Goal: Task Accomplishment & Management: Manage account settings

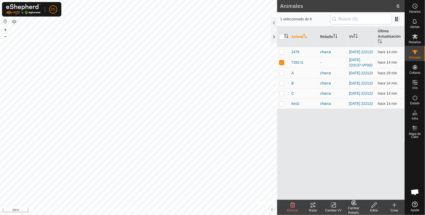
click at [312, 207] on icon at bounding box center [312, 205] width 5 height 4
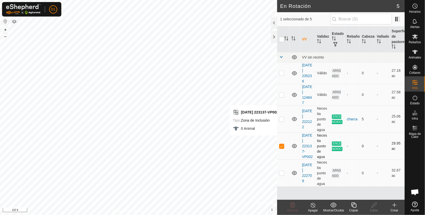
click at [313, 147] on div "En Rotación 5 1 seleccionado de 5 VV Validez Estado Rebaño [PERSON_NAME] Superf…" at bounding box center [202, 107] width 404 height 215
click at [281, 146] on p-checkbox at bounding box center [281, 146] width 5 height 4
checkbox input "false"
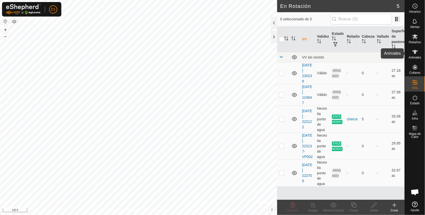
click at [415, 53] on icon at bounding box center [415, 52] width 6 height 4
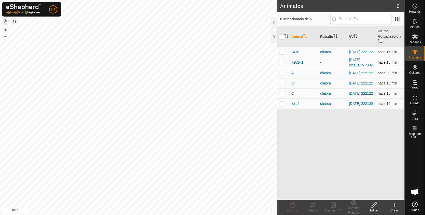
click at [283, 64] on p-checkbox at bounding box center [281, 62] width 5 height 4
click at [311, 204] on icon at bounding box center [313, 205] width 6 height 6
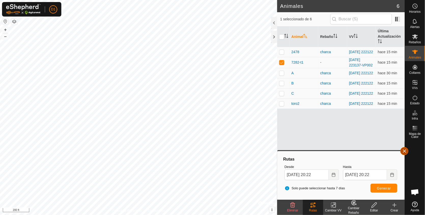
click at [405, 151] on button "button" at bounding box center [404, 151] width 8 height 8
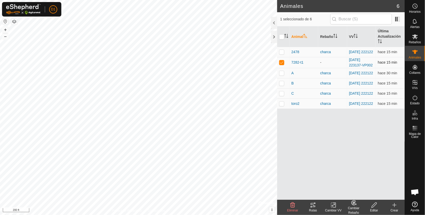
click at [281, 63] on p-checkbox at bounding box center [281, 62] width 5 height 4
checkbox input "false"
click at [394, 205] on icon at bounding box center [394, 205] width 4 height 0
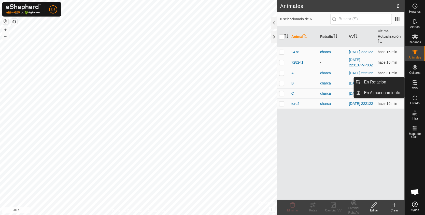
click at [415, 83] on icon at bounding box center [415, 82] width 6 height 6
click at [378, 92] on link "En Almacenamiento" at bounding box center [382, 93] width 43 height 10
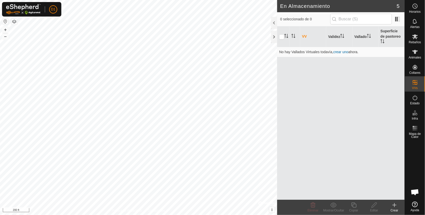
click at [395, 205] on icon at bounding box center [394, 205] width 4 height 0
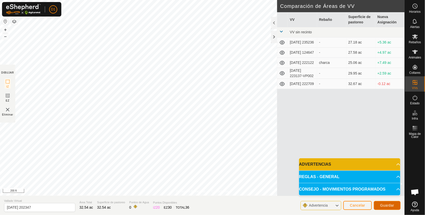
click at [388, 205] on span "Guardar" at bounding box center [387, 205] width 14 height 4
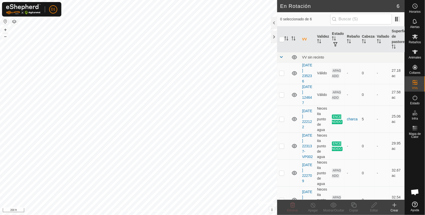
checkbox input "true"
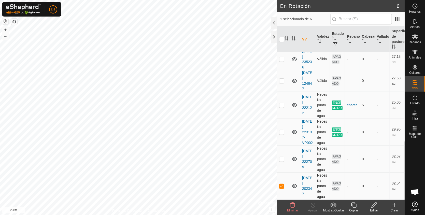
click at [280, 187] on p-checkbox at bounding box center [281, 186] width 5 height 4
checkbox input "false"
click at [395, 201] on div "Crear" at bounding box center [394, 207] width 20 height 15
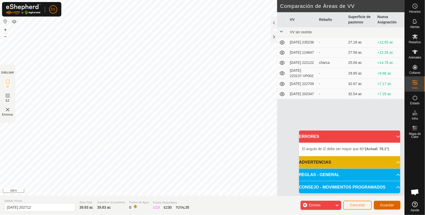
click at [385, 203] on span "Guardar" at bounding box center [387, 205] width 14 height 4
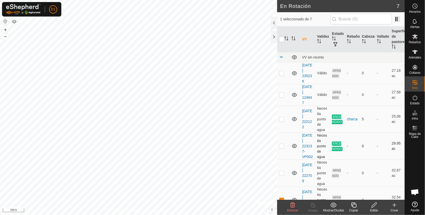
scroll to position [51, 0]
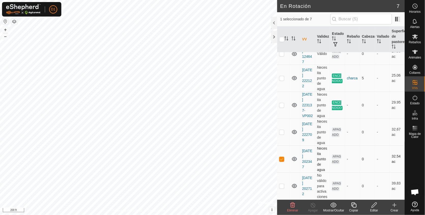
click at [281, 157] on p-checkbox at bounding box center [281, 159] width 5 height 4
checkbox input "false"
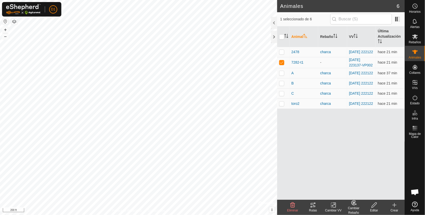
click at [332, 207] on icon at bounding box center [333, 205] width 6 height 6
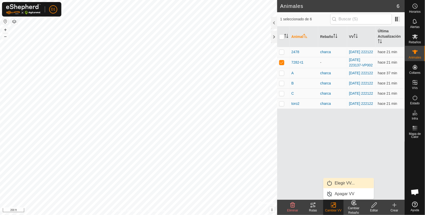
click at [343, 180] on link "Elegir VV..." at bounding box center [348, 183] width 50 height 10
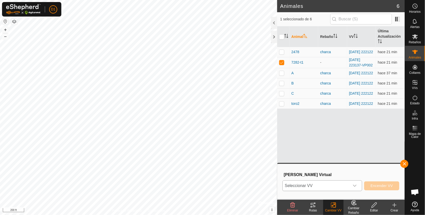
click at [356, 185] on icon "dropdown trigger" at bounding box center [354, 186] width 4 height 4
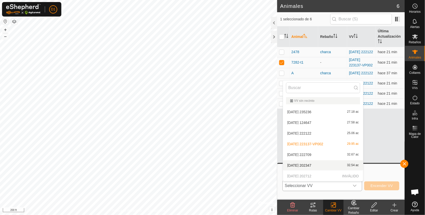
drag, startPoint x: 310, startPoint y: 155, endPoint x: 310, endPoint y: 165, distance: 9.7
click at [310, 165] on ul "VV sin recinto [DATE] 235236 27.18 ac [DATE] 124647 27.58 ac [DATE] 222122 25.0…" at bounding box center [323, 138] width 80 height 86
click at [310, 165] on li "[DATE] 202347 32.54 ac" at bounding box center [323, 165] width 80 height 10
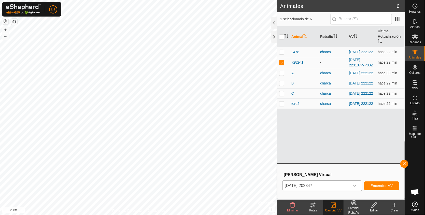
click at [356, 184] on icon "dropdown trigger" at bounding box center [354, 186] width 4 height 4
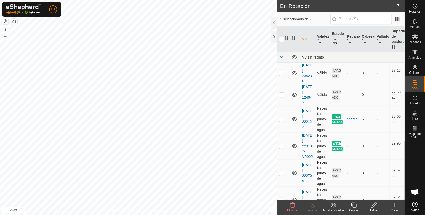
scroll to position [51, 0]
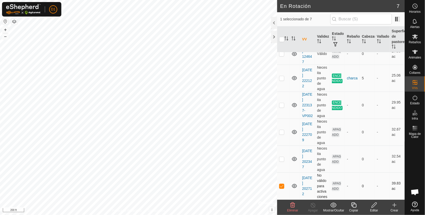
click at [280, 184] on p-checkbox at bounding box center [281, 186] width 5 height 4
checkbox input "false"
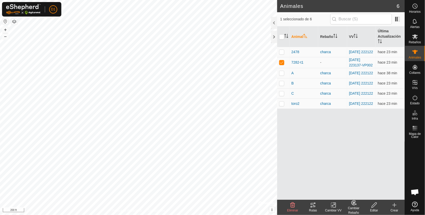
click at [333, 206] on icon at bounding box center [333, 205] width 6 height 6
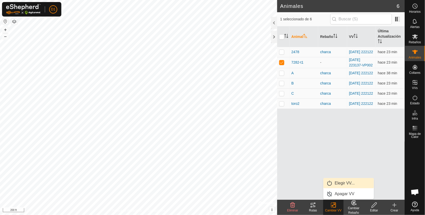
click at [345, 183] on link "Elegir VV..." at bounding box center [348, 183] width 50 height 10
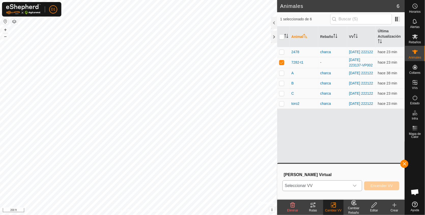
click at [358, 187] on div "dropdown trigger" at bounding box center [354, 186] width 10 height 10
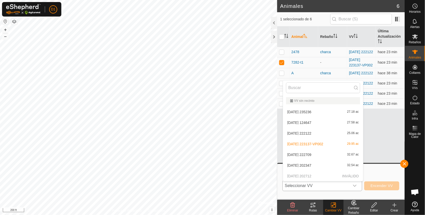
click at [361, 175] on p-selectitem "[DATE] 202712 INVÁLIDO" at bounding box center [323, 176] width 80 height 10
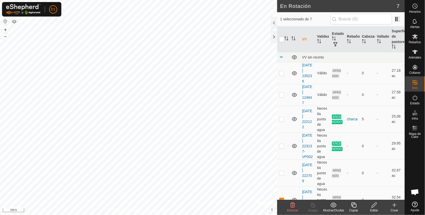
scroll to position [51, 0]
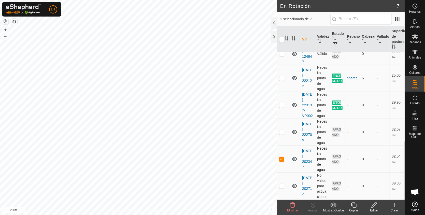
click at [279, 157] on p-checkbox at bounding box center [281, 159] width 5 height 4
checkbox input "false"
click at [282, 180] on td at bounding box center [283, 185] width 12 height 27
click at [281, 184] on p-checkbox at bounding box center [281, 186] width 5 height 4
checkbox input "false"
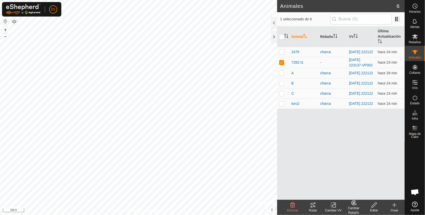
click at [332, 208] on div "Cambiar VV" at bounding box center [333, 210] width 20 height 5
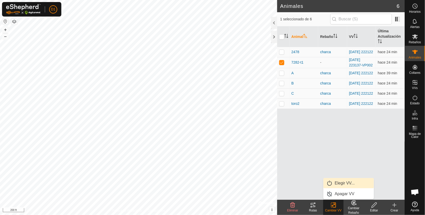
click at [337, 182] on link "Elegir VV..." at bounding box center [348, 183] width 50 height 10
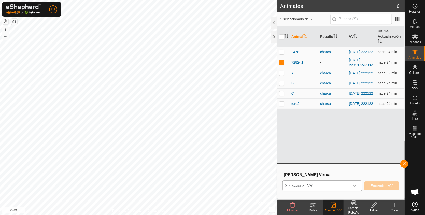
click at [356, 184] on icon "dropdown trigger" at bounding box center [354, 186] width 4 height 4
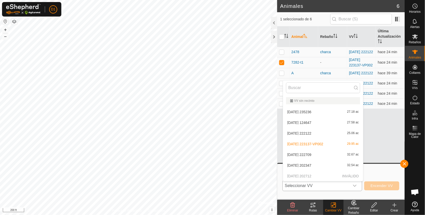
click at [360, 96] on li "VV sin recinto" at bounding box center [323, 100] width 80 height 11
click at [359, 175] on p-selectitem "[DATE] 202712 INVÁLIDO" at bounding box center [323, 176] width 80 height 10
click at [361, 179] on p-selectitem "[DATE] 202712 INVÁLIDO" at bounding box center [323, 176] width 80 height 10
click at [321, 165] on li "[DATE] 202347 32.54 ac" at bounding box center [323, 165] width 80 height 10
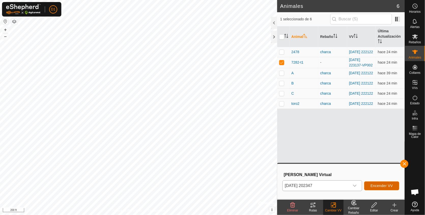
click at [381, 183] on button "Encender VV" at bounding box center [381, 185] width 35 height 9
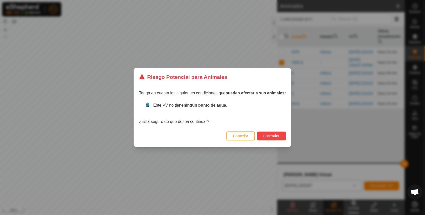
click at [266, 135] on span "Encender" at bounding box center [271, 136] width 16 height 4
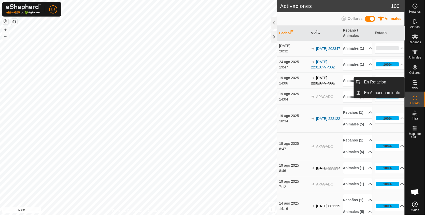
click at [416, 83] on icon at bounding box center [415, 82] width 6 height 6
click at [372, 83] on link "En Rotación" at bounding box center [382, 82] width 43 height 10
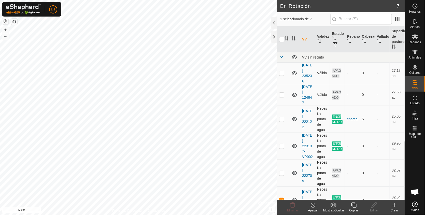
scroll to position [51, 0]
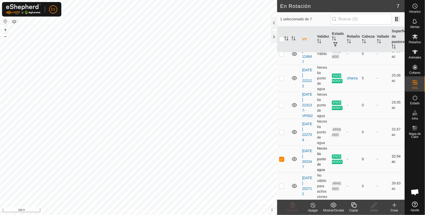
click at [282, 151] on td at bounding box center [283, 158] width 12 height 27
checkbox input "false"
click at [273, 20] on div at bounding box center [274, 23] width 6 height 12
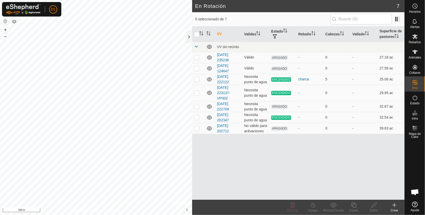
scroll to position [0, 0]
click at [75, 40] on link "Cerrar sesión" at bounding box center [76, 40] width 50 height 8
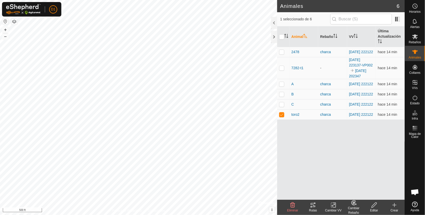
click at [312, 208] on div "Rutas" at bounding box center [313, 210] width 20 height 5
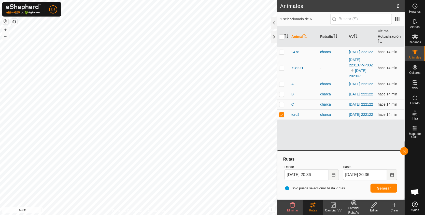
click at [280, 106] on p-checkbox at bounding box center [281, 104] width 5 height 4
checkbox input "true"
click at [282, 116] on p-checkbox at bounding box center [281, 114] width 5 height 4
checkbox input "false"
click at [383, 187] on span "Generar" at bounding box center [384, 188] width 14 height 4
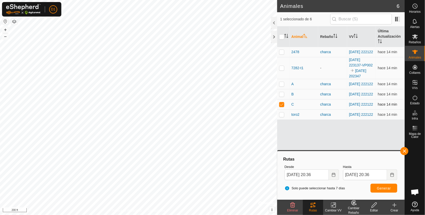
click at [280, 106] on p-checkbox at bounding box center [281, 104] width 5 height 4
checkbox input "false"
click at [280, 96] on p-checkbox at bounding box center [281, 94] width 5 height 4
click at [384, 190] on span "Generar" at bounding box center [384, 188] width 14 height 4
click at [281, 95] on p-checkbox at bounding box center [281, 94] width 5 height 4
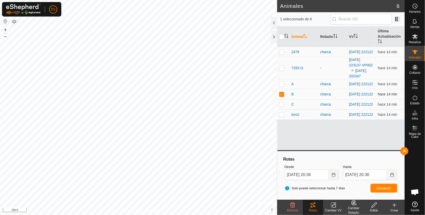
checkbox input "false"
click at [280, 84] on p-checkbox at bounding box center [281, 84] width 5 height 4
click at [382, 189] on span "Generar" at bounding box center [384, 188] width 14 height 4
click at [280, 84] on p-checkbox at bounding box center [281, 84] width 5 height 4
checkbox input "false"
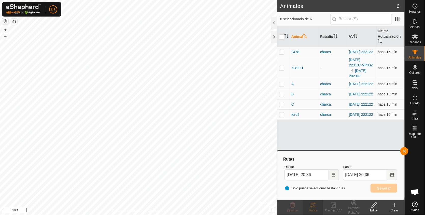
click at [280, 50] on p-checkbox at bounding box center [281, 52] width 5 height 4
click at [383, 190] on span "Generar" at bounding box center [384, 188] width 14 height 4
click at [281, 52] on p-checkbox at bounding box center [281, 52] width 5 height 4
checkbox input "false"
click at [402, 149] on button "button" at bounding box center [404, 151] width 8 height 8
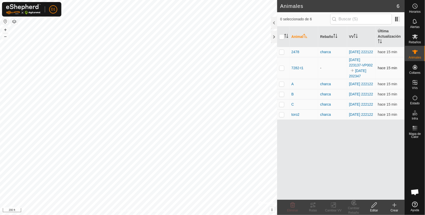
click at [280, 68] on p-checkbox at bounding box center [281, 68] width 5 height 4
checkbox input "true"
click at [313, 207] on icon at bounding box center [313, 205] width 6 height 6
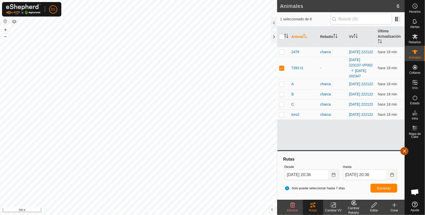
click at [405, 151] on button "button" at bounding box center [404, 151] width 8 height 8
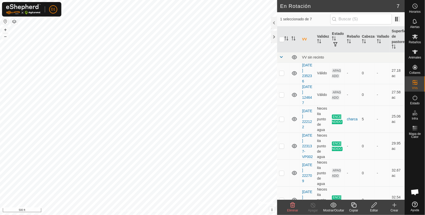
click at [293, 206] on icon at bounding box center [292, 204] width 5 height 5
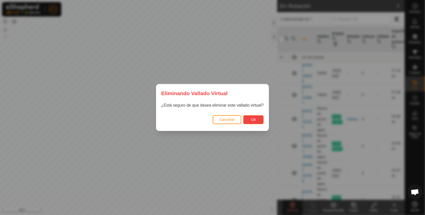
click at [251, 119] on span "Ok" at bounding box center [253, 119] width 5 height 4
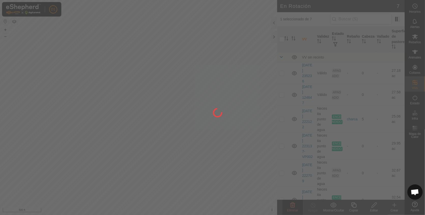
checkbox input "false"
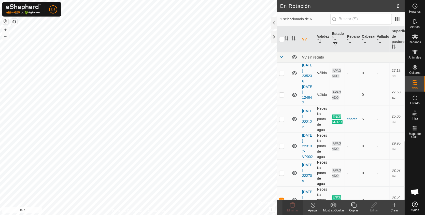
checkbox input "false"
click at [283, 148] on p-checkbox at bounding box center [281, 146] width 5 height 4
checkbox input "false"
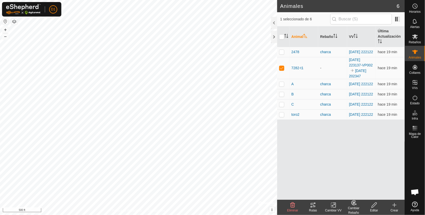
click at [332, 206] on icon at bounding box center [333, 205] width 6 height 6
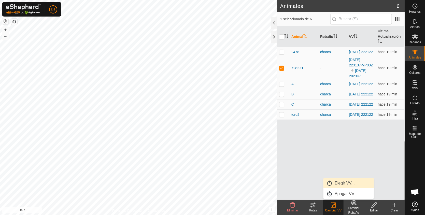
click at [337, 183] on link "Elegir VV..." at bounding box center [348, 183] width 50 height 10
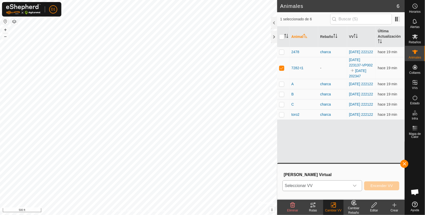
click at [356, 186] on icon "dropdown trigger" at bounding box center [354, 186] width 4 height 4
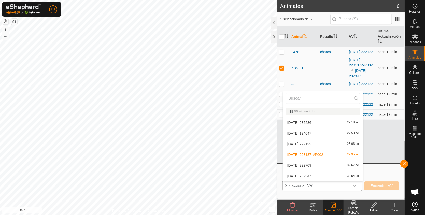
click at [338, 154] on li "2025-08-18 223137-VP002 29.95 ac" at bounding box center [323, 155] width 80 height 10
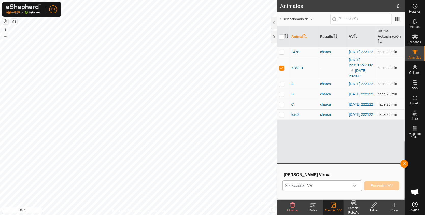
click at [356, 187] on icon "dropdown trigger" at bounding box center [354, 186] width 4 height 4
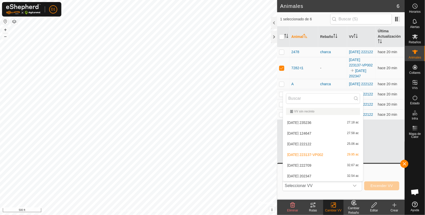
click at [323, 154] on li "2025-08-18 223137-VP002 29.95 ac" at bounding box center [323, 155] width 80 height 10
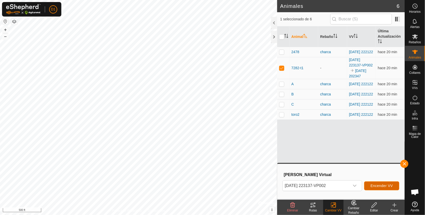
click at [380, 183] on button "Encender VV" at bounding box center [381, 185] width 35 height 9
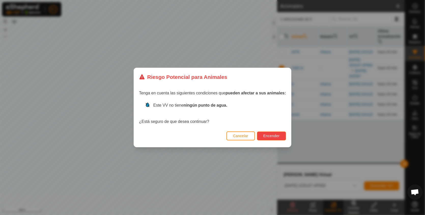
click at [276, 134] on span "Encender" at bounding box center [271, 136] width 16 height 4
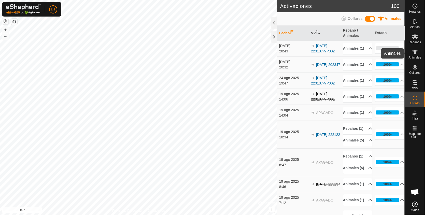
click at [414, 56] on span "Animales" at bounding box center [414, 57] width 12 height 3
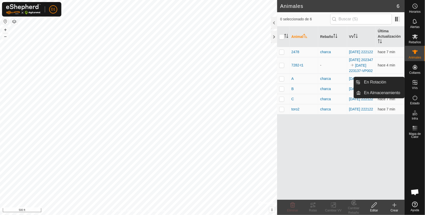
click at [414, 83] on icon at bounding box center [415, 82] width 6 height 6
click at [387, 92] on link "En Almacenamiento" at bounding box center [382, 93] width 43 height 10
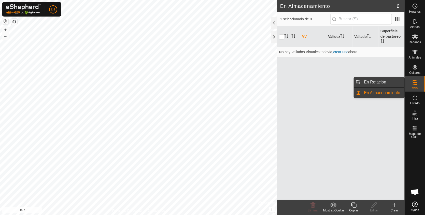
click at [381, 81] on link "En Rotación" at bounding box center [382, 82] width 43 height 10
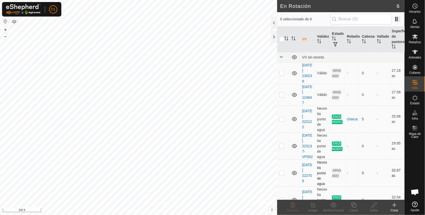
scroll to position [19, 0]
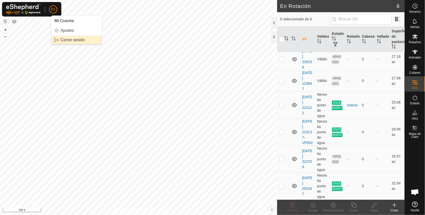
click at [73, 38] on link "Cerrar sesión" at bounding box center [76, 40] width 50 height 8
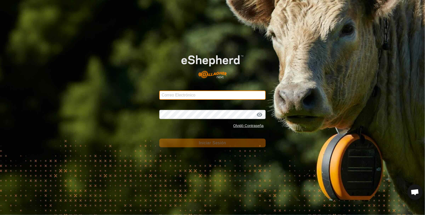
type input "[EMAIL_ADDRESS][DOMAIN_NAME]"
